Goal: Task Accomplishment & Management: Manage account settings

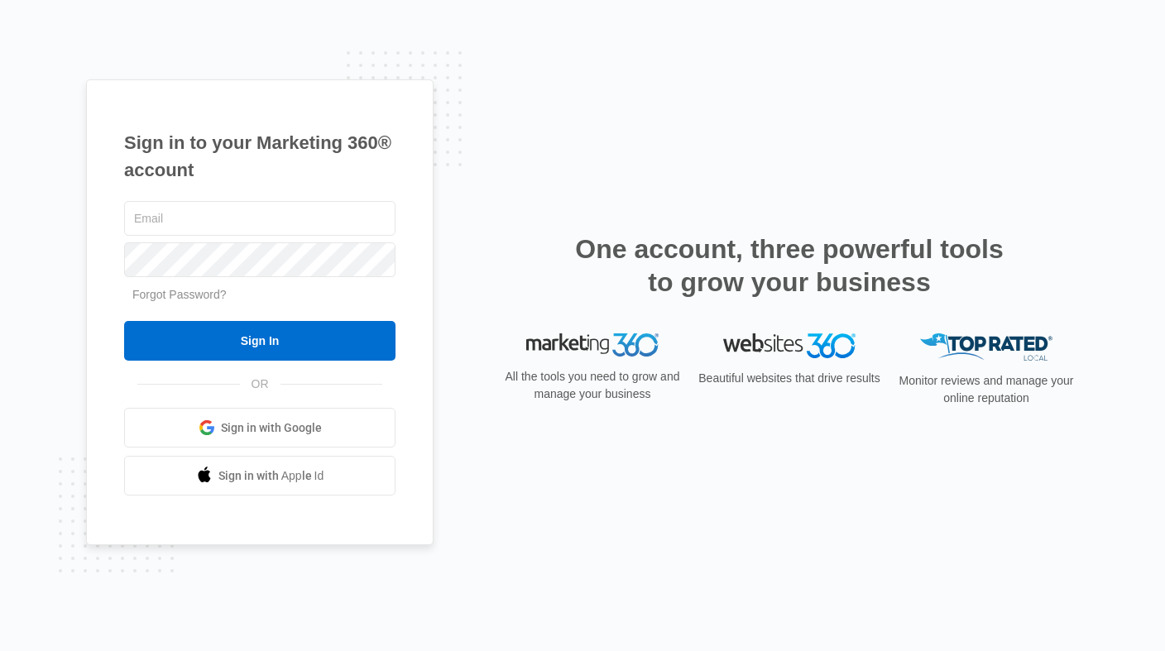
click at [296, 198] on div at bounding box center [259, 218] width 271 height 41
click at [291, 216] on input "text" at bounding box center [259, 218] width 271 height 35
click at [712, 177] on div "Sign in to your Marketing 360® account Forgot Password? Sign In OR" at bounding box center [582, 325] width 993 height 493
click at [296, 225] on input "text" at bounding box center [259, 218] width 271 height 35
paste input "[EMAIL_ADDRESS][DOMAIN_NAME]"
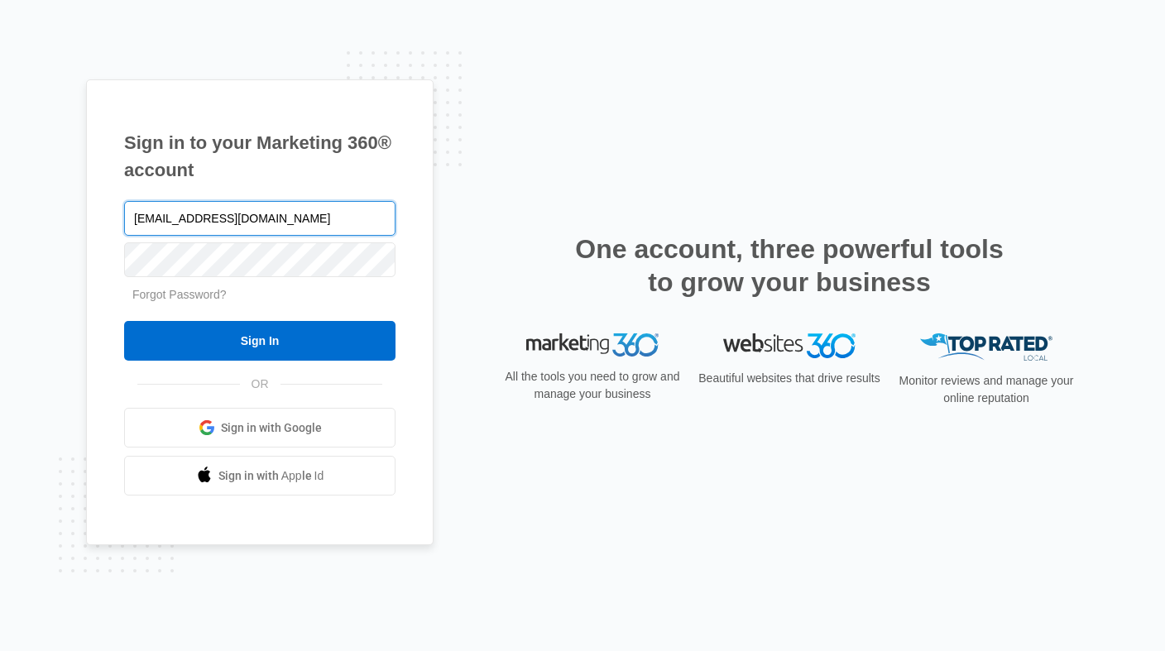
type input "[EMAIL_ADDRESS][DOMAIN_NAME]"
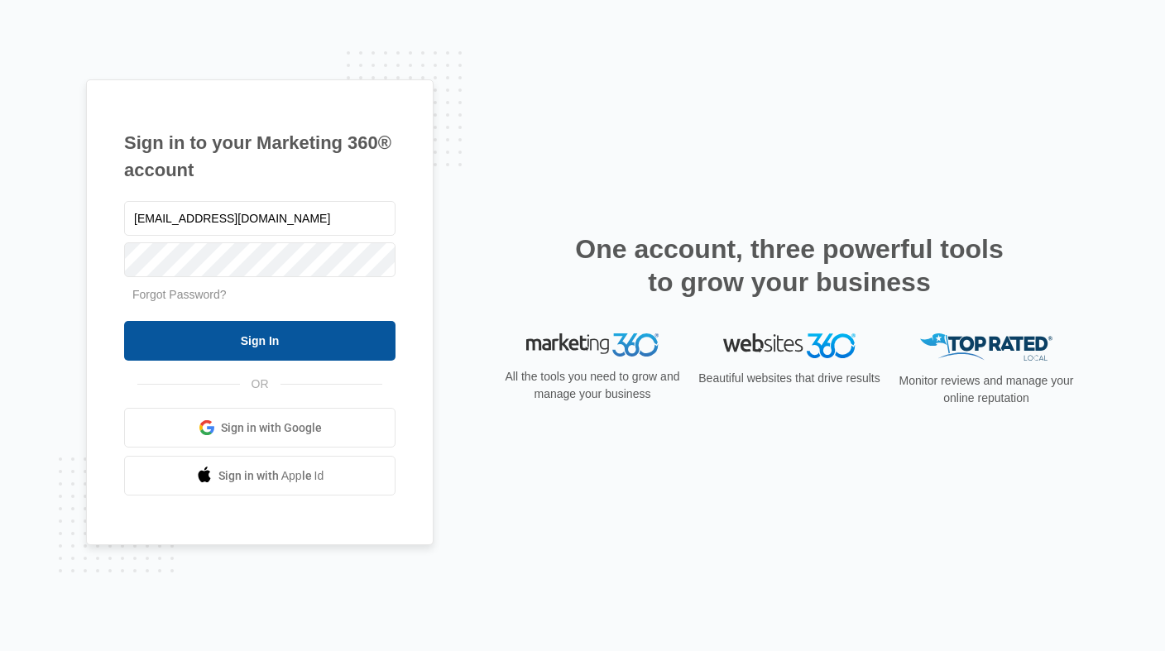
click at [250, 352] on input "Sign In" at bounding box center [259, 341] width 271 height 40
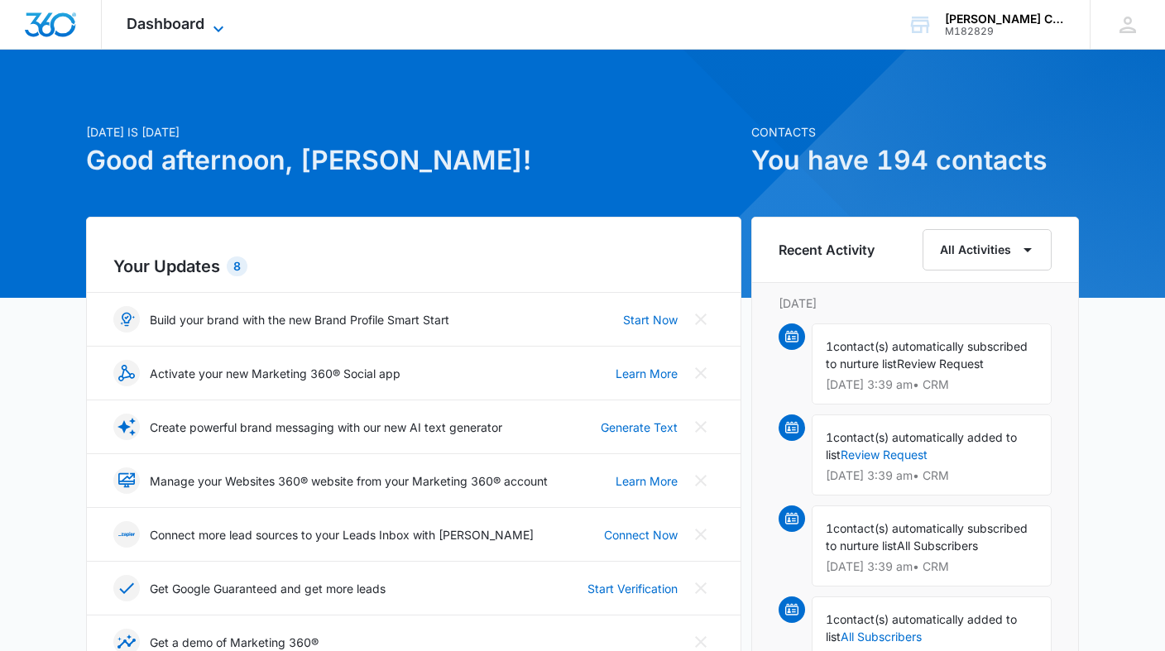
click at [198, 15] on span "Dashboard" at bounding box center [166, 23] width 78 height 17
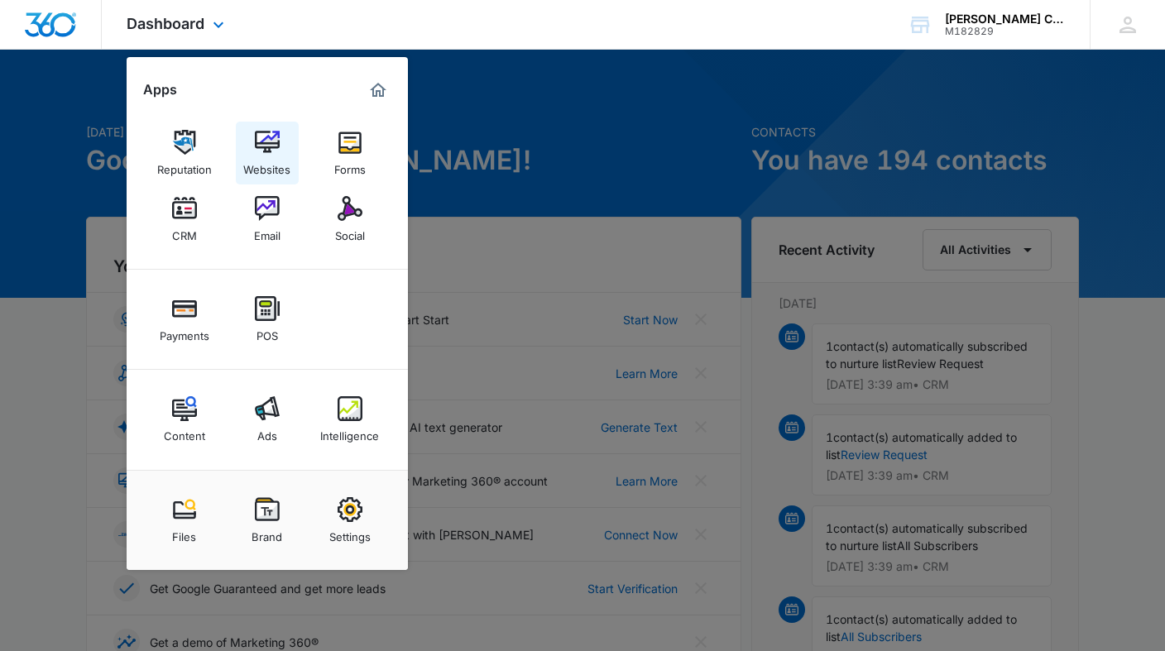
click at [271, 156] on div "Websites" at bounding box center [266, 166] width 47 height 22
